Goal: Transaction & Acquisition: Purchase product/service

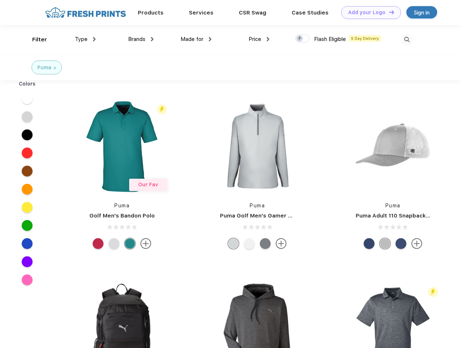
scroll to position [0, 0]
click at [369, 12] on link "Add your Logo Design Tool" at bounding box center [371, 12] width 60 height 13
click at [0, 0] on div "Design Tool" at bounding box center [0, 0] width 0 height 0
click at [389, 12] on link "Add your Logo Design Tool" at bounding box center [371, 12] width 60 height 13
click at [35, 39] on div "Filter" at bounding box center [39, 39] width 15 height 8
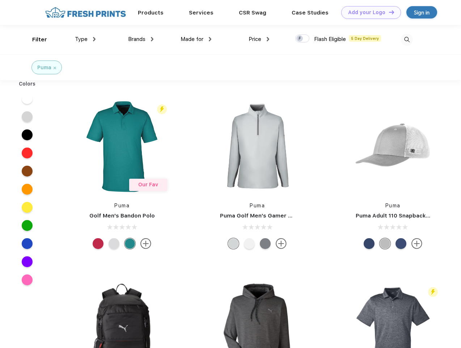
click at [85, 39] on span "Type" at bounding box center [81, 39] width 13 height 7
click at [141, 39] on span "Brands" at bounding box center [136, 39] width 17 height 7
click at [196, 39] on span "Made for" at bounding box center [192, 39] width 23 height 7
click at [259, 39] on span "Price" at bounding box center [255, 39] width 13 height 7
click at [303, 39] on div at bounding box center [302, 38] width 14 height 8
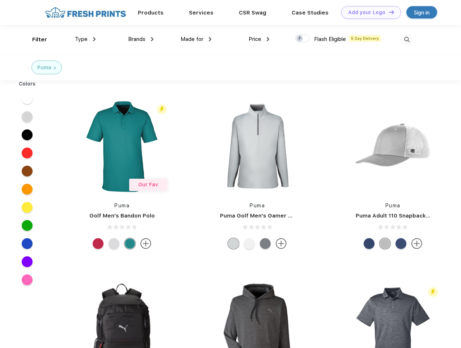
click at [300, 39] on input "checkbox" at bounding box center [297, 36] width 5 height 5
click at [407, 39] on img at bounding box center [407, 40] width 12 height 12
